Goal: Task Accomplishment & Management: Manage account settings

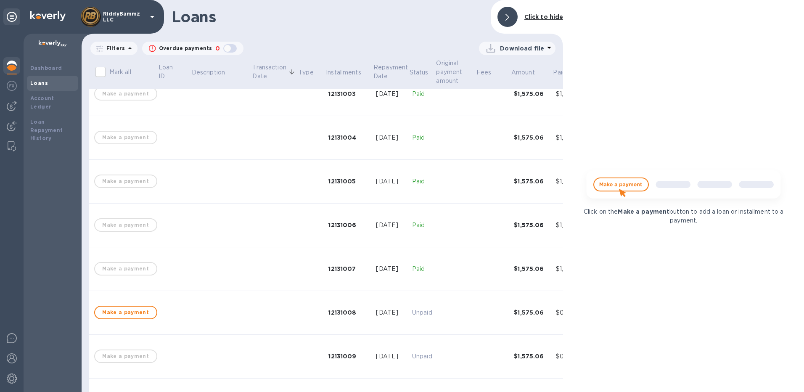
scroll to position [210, 0]
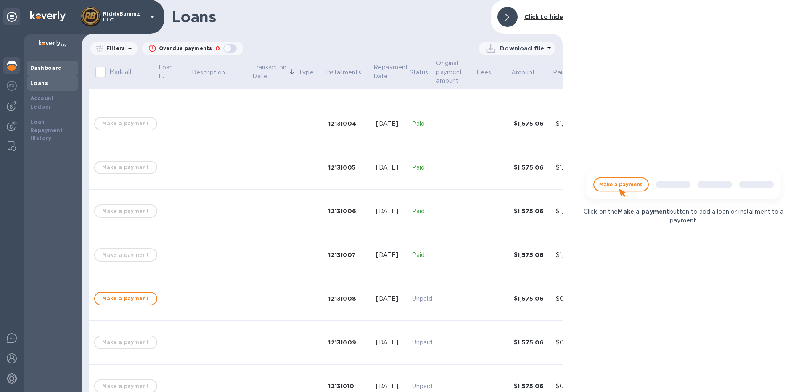
click at [41, 66] on b "Dashboard" at bounding box center [46, 68] width 32 height 6
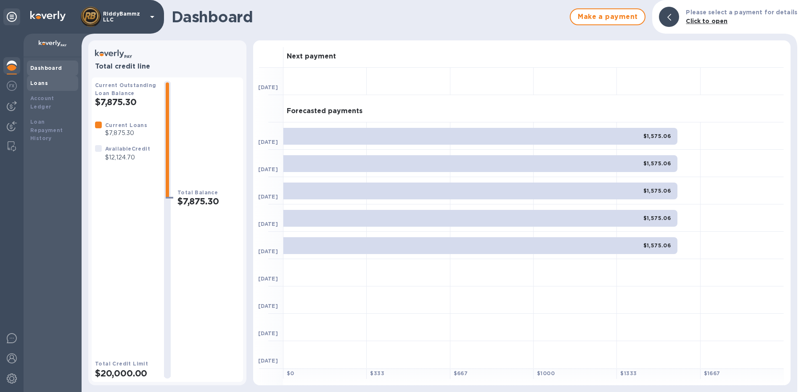
click at [40, 81] on b "Loans" at bounding box center [39, 83] width 18 height 6
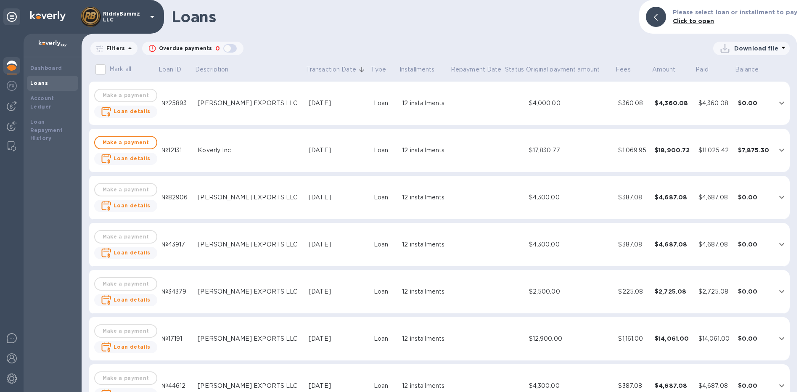
click at [776, 149] on button "expand row" at bounding box center [782, 150] width 13 height 13
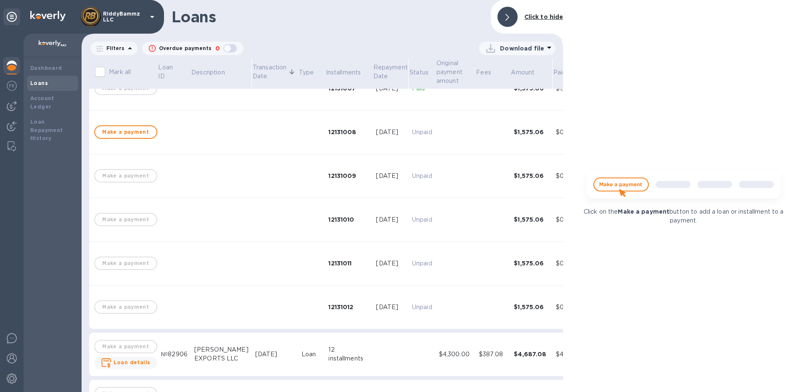
scroll to position [379, 0]
click at [124, 129] on span "Make a payment" at bounding box center [126, 130] width 48 height 10
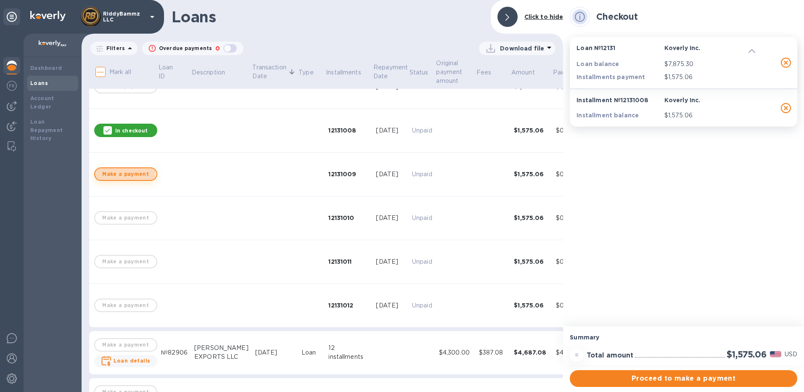
click at [125, 174] on span "Make a payment" at bounding box center [126, 174] width 48 height 10
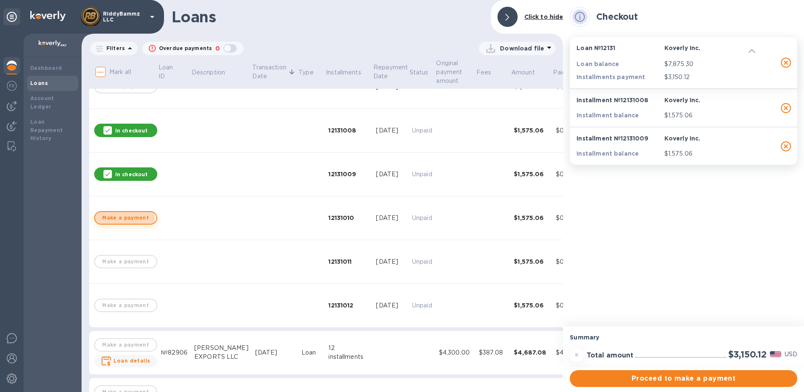
click at [125, 218] on span "Make a payment" at bounding box center [126, 218] width 48 height 10
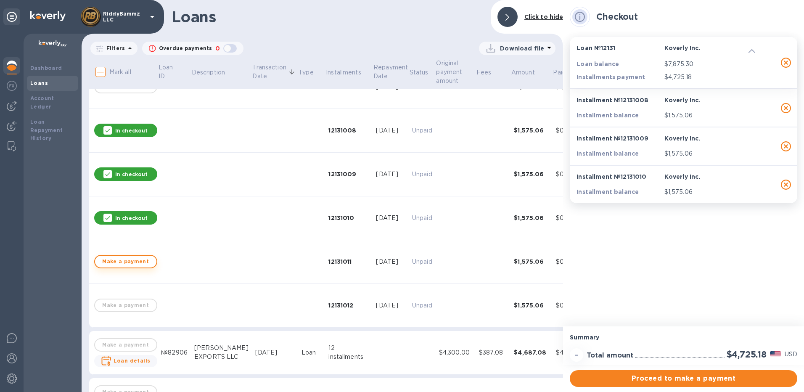
click at [120, 261] on span "Make a payment" at bounding box center [126, 262] width 48 height 10
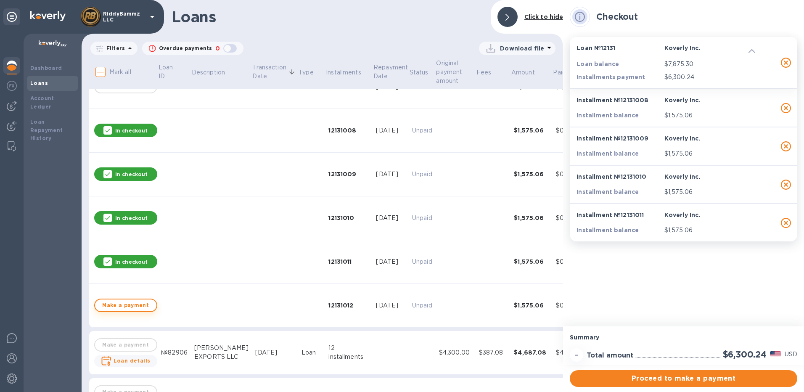
click at [119, 306] on span "Make a payment" at bounding box center [126, 305] width 48 height 10
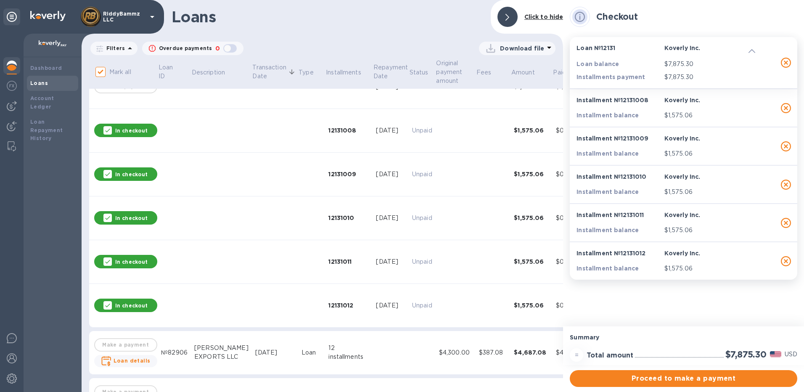
click at [115, 132] on p "In checkout" at bounding box center [131, 130] width 32 height 7
checkbox input "false"
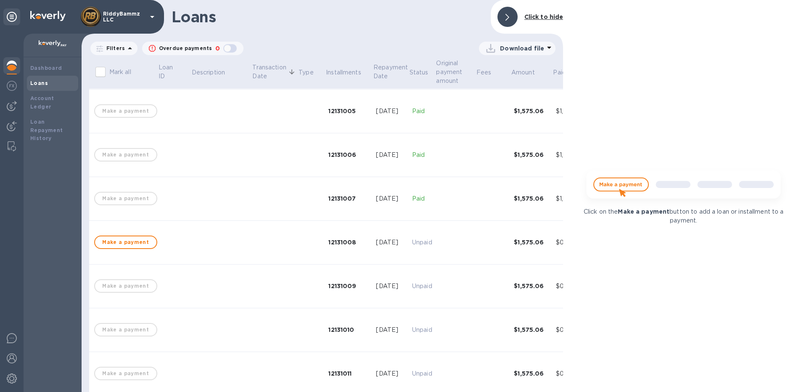
scroll to position [252, 0]
